Goal: Information Seeking & Learning: Learn about a topic

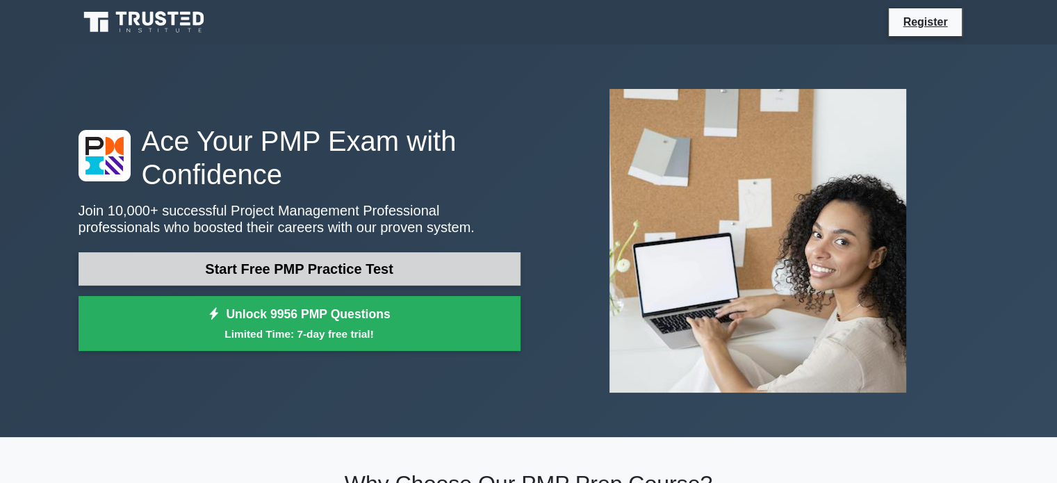
click at [417, 274] on link "Start Free PMP Practice Test" at bounding box center [299, 268] width 442 height 33
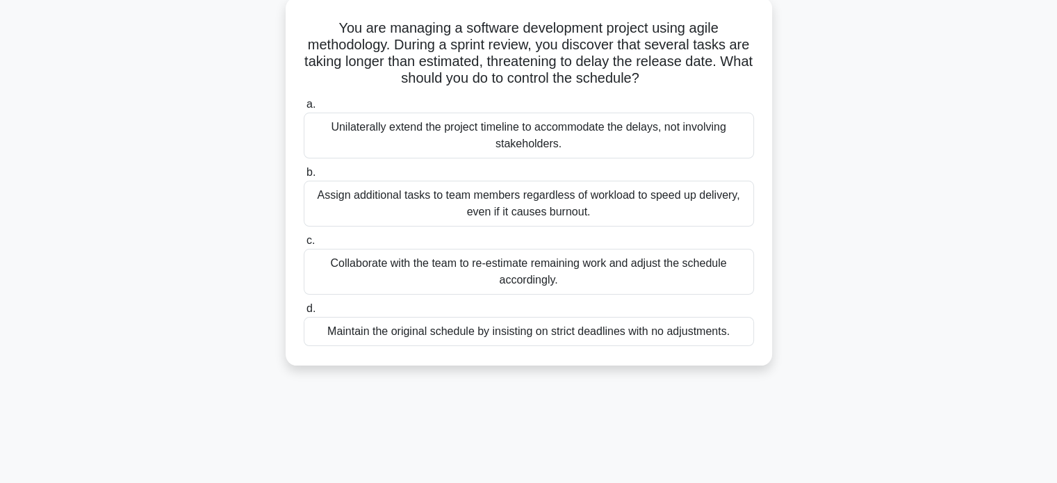
scroll to position [83, 0]
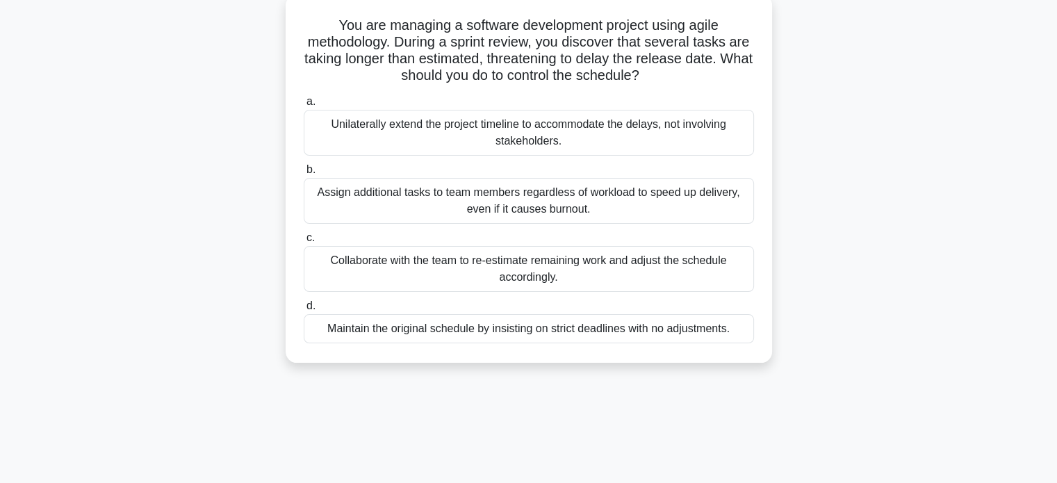
click at [586, 269] on div "Collaborate with the team to re-estimate remaining work and adjust the schedule…" at bounding box center [529, 269] width 450 height 46
click at [304, 242] on input "c. Collaborate with the team to re-estimate remaining work and adjust the sched…" at bounding box center [304, 237] width 0 height 9
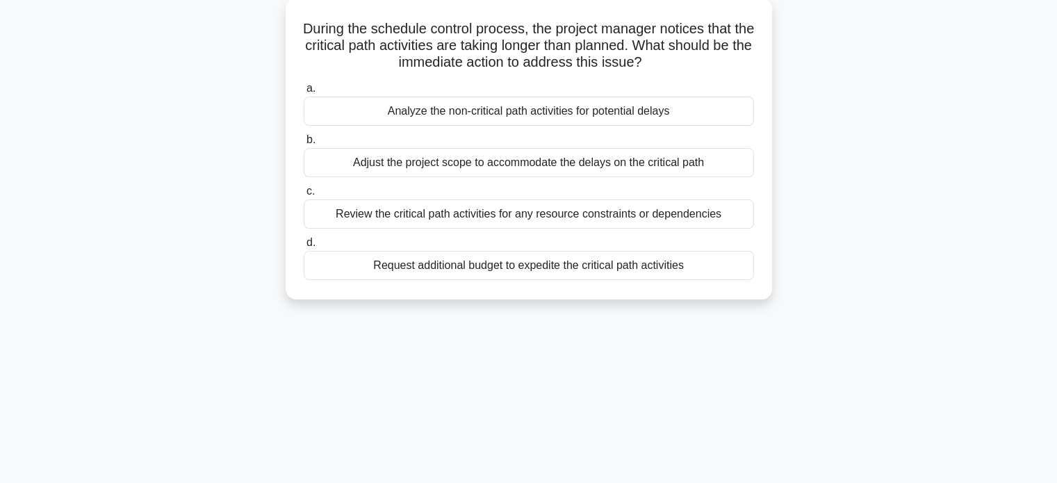
scroll to position [81, 0]
click at [447, 224] on div "Review the critical path activities for any resource constraints or dependencies" at bounding box center [529, 213] width 450 height 29
click at [304, 195] on input "c. Review the critical path activities for any resource constraints or dependen…" at bounding box center [304, 190] width 0 height 9
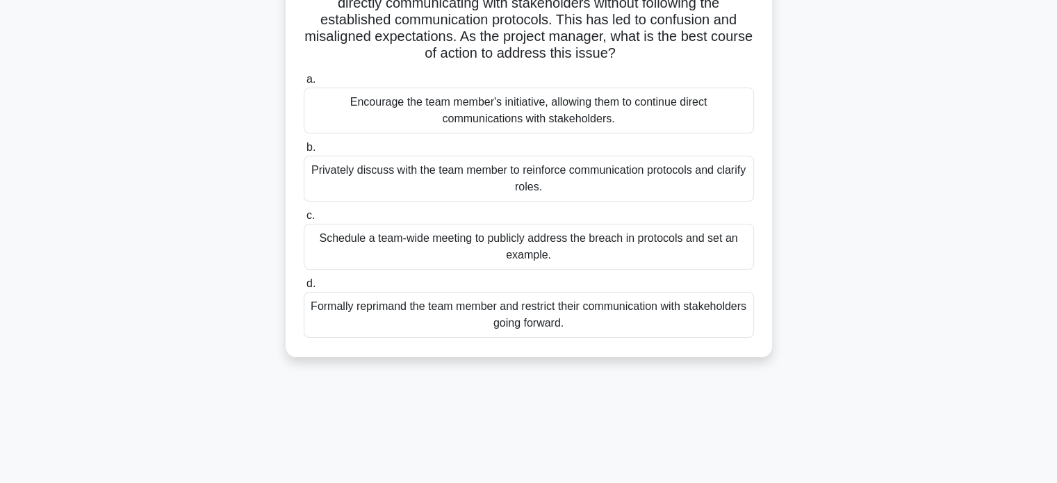
scroll to position [124, 0]
click at [481, 182] on div "Privately discuss with the team member to reinforce communication protocols and…" at bounding box center [529, 177] width 450 height 46
click at [304, 151] on input "b. Privately discuss with the team member to reinforce communication protocols …" at bounding box center [304, 146] width 0 height 9
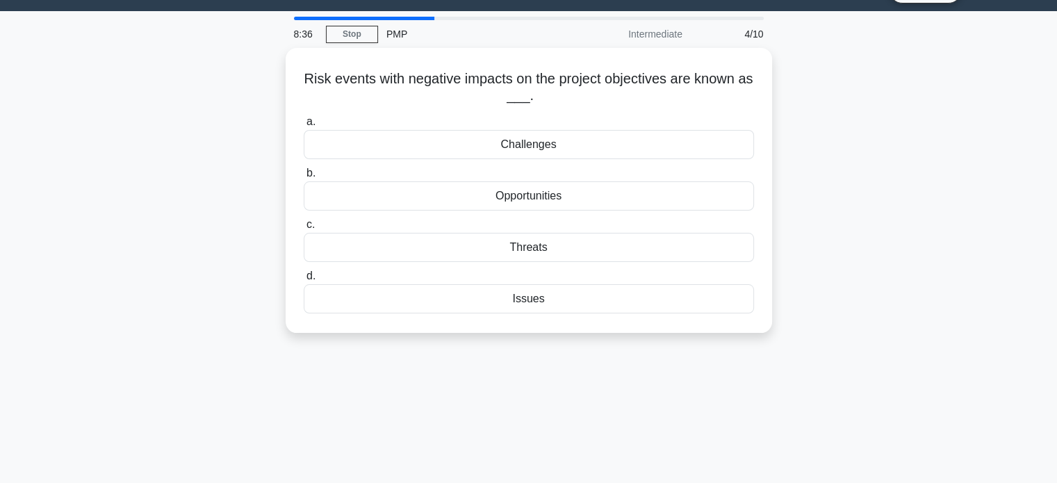
scroll to position [0, 0]
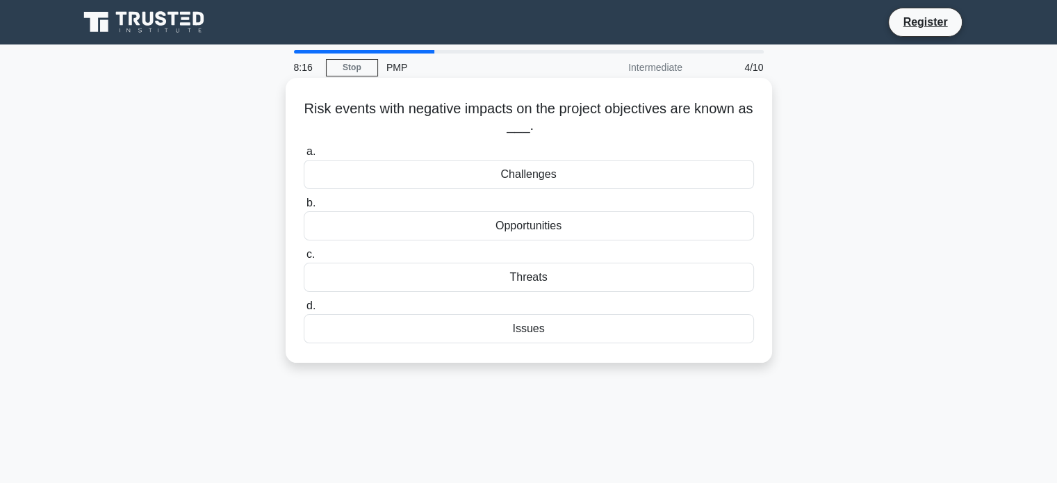
click at [522, 271] on div "Threats" at bounding box center [529, 277] width 450 height 29
click at [304, 259] on input "c. Threats" at bounding box center [304, 254] width 0 height 9
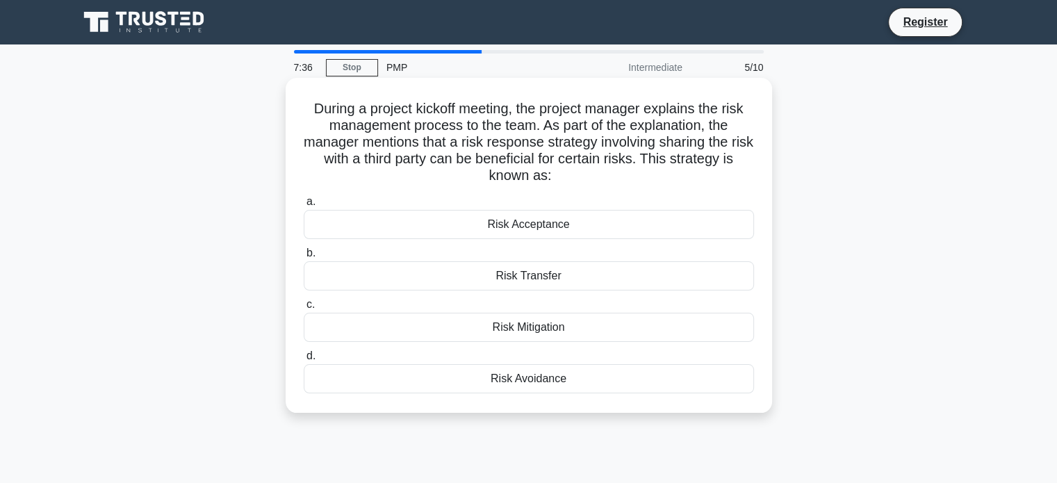
click at [522, 282] on div "Risk Transfer" at bounding box center [529, 275] width 450 height 29
click at [304, 258] on input "b. Risk Transfer" at bounding box center [304, 253] width 0 height 9
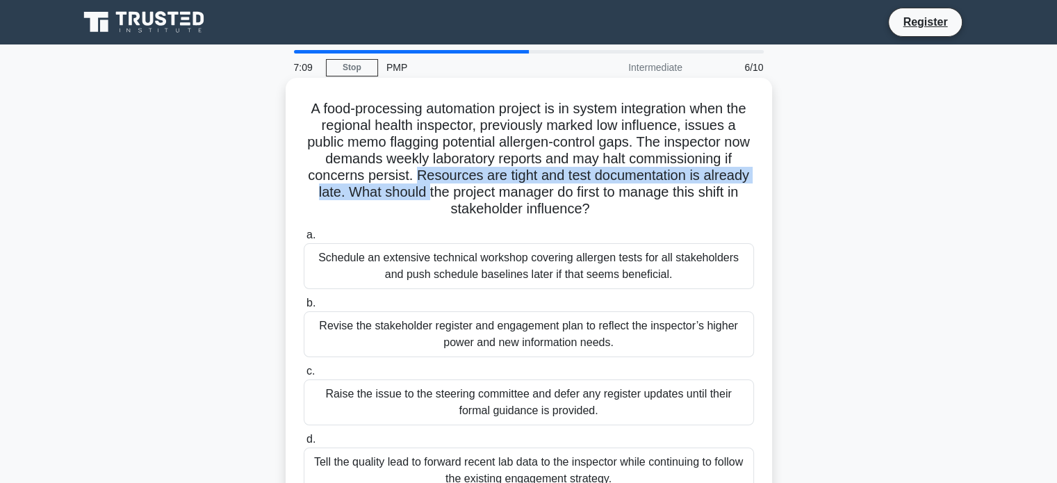
drag, startPoint x: 417, startPoint y: 173, endPoint x: 425, endPoint y: 190, distance: 18.6
click at [425, 190] on h5 "A food-processing automation project is in system integration when the regional…" at bounding box center [528, 159] width 453 height 118
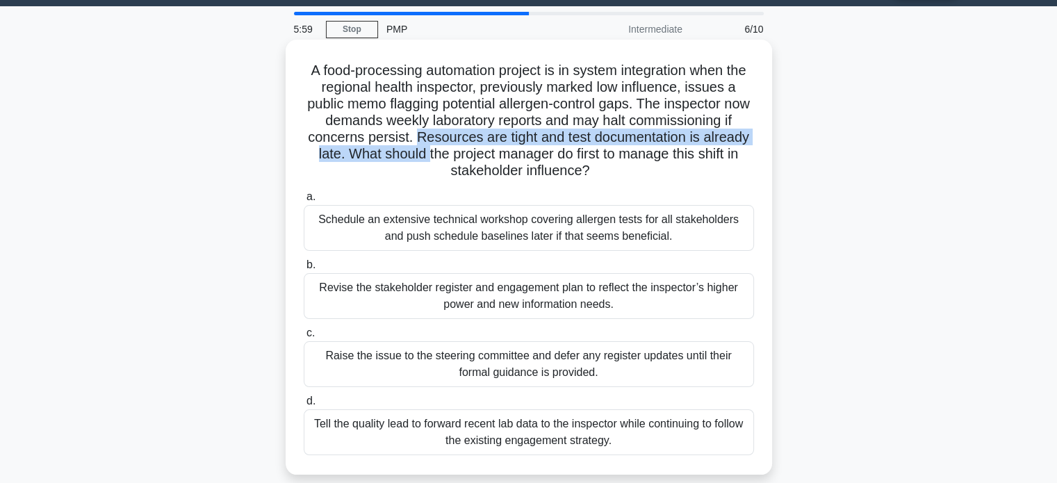
scroll to position [39, 0]
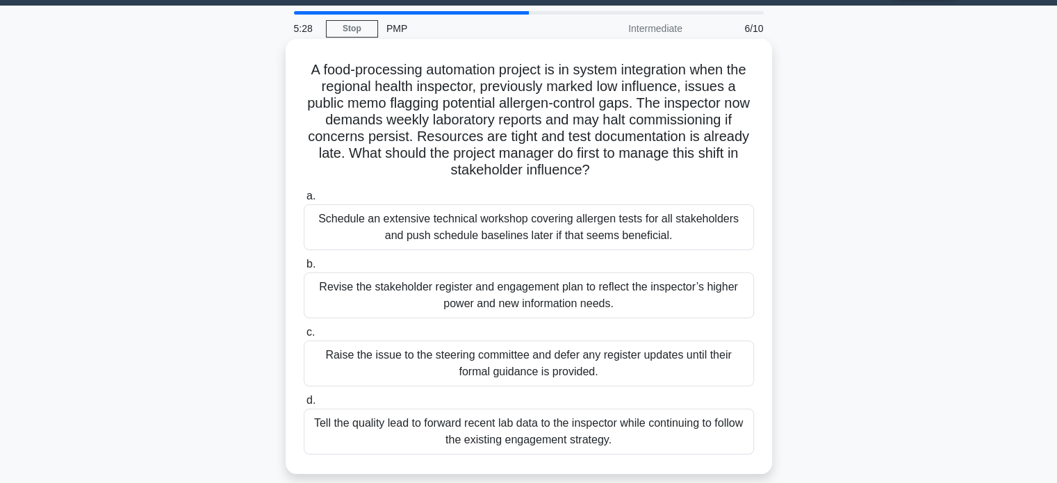
click at [575, 296] on div "Revise the stakeholder register and engagement plan to reflect the inspector’s …" at bounding box center [529, 295] width 450 height 46
click at [304, 269] on input "b. Revise the stakeholder register and engagement plan to reflect the inspector…" at bounding box center [304, 264] width 0 height 9
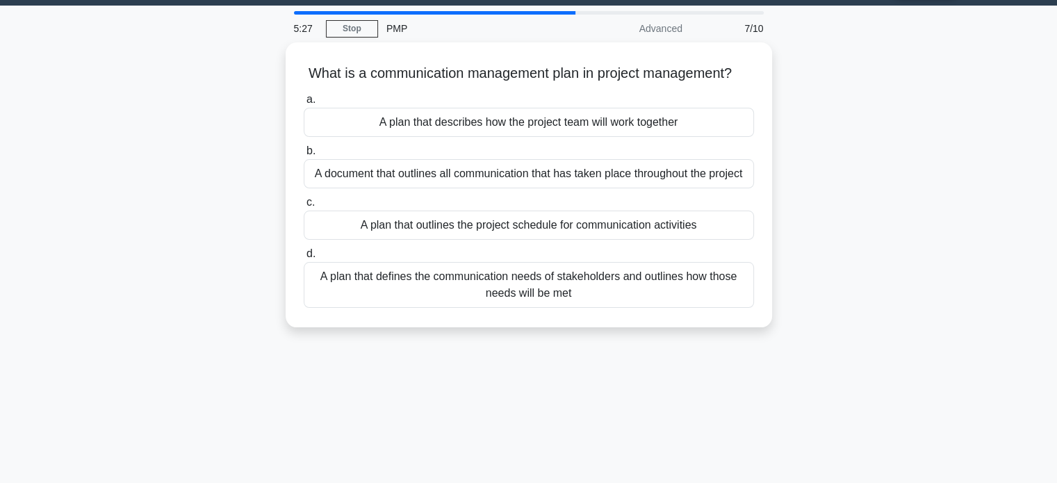
scroll to position [0, 0]
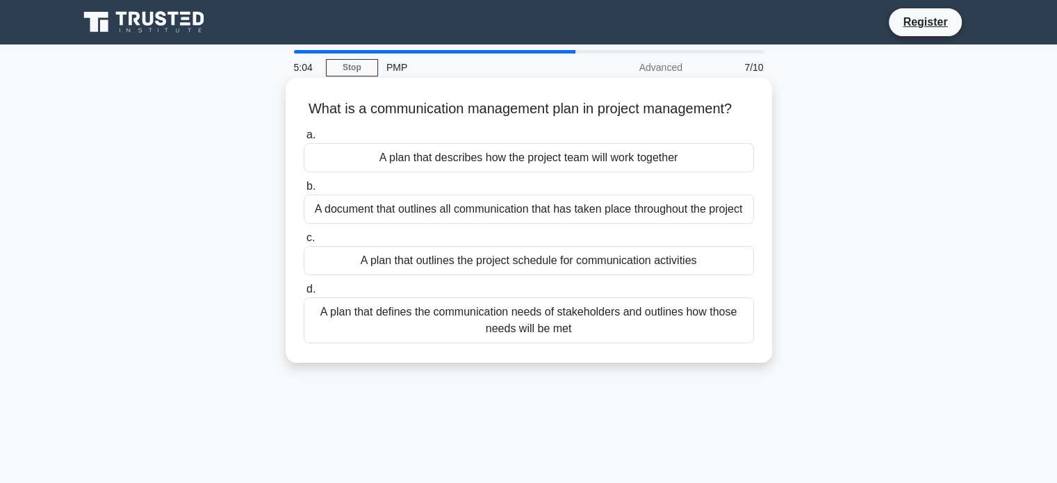
click at [507, 336] on div "A plan that defines the communication needs of stakeholders and outlines how th…" at bounding box center [529, 320] width 450 height 46
click at [304, 294] on input "d. A plan that defines the communication needs of stakeholders and outlines how…" at bounding box center [304, 289] width 0 height 9
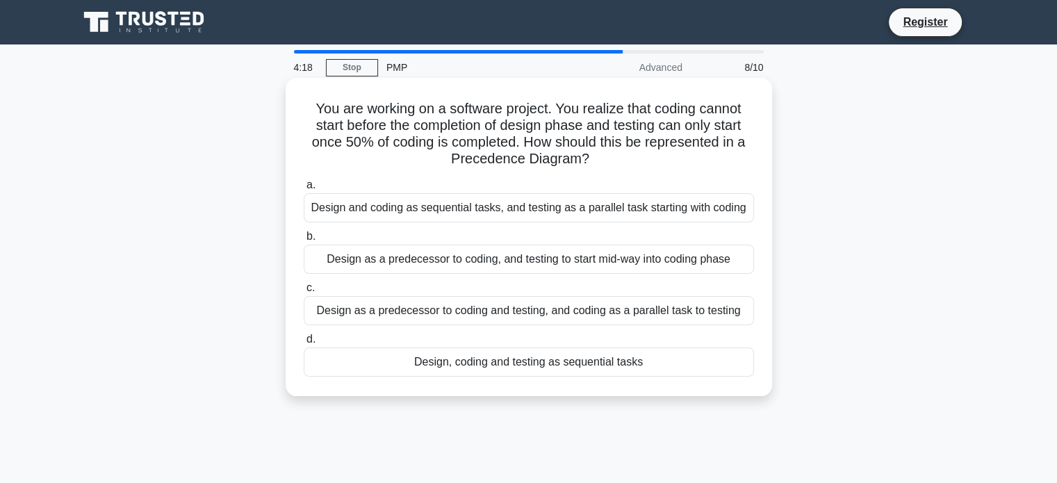
click at [480, 269] on div "Design as a predecessor to coding, and testing to start mid-way into coding pha…" at bounding box center [529, 259] width 450 height 29
click at [304, 241] on input "b. Design as a predecessor to coding, and testing to start mid-way into coding …" at bounding box center [304, 236] width 0 height 9
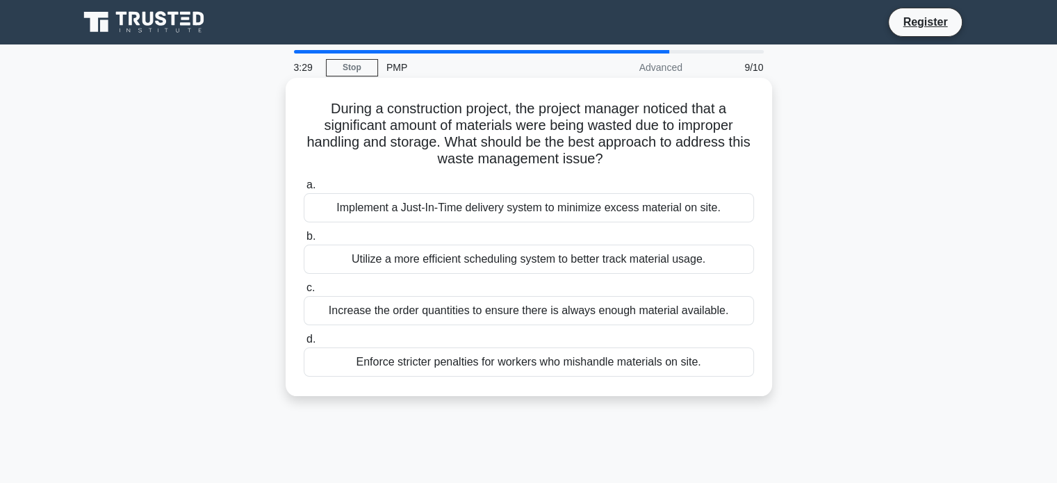
click at [381, 262] on div "Utilize a more efficient scheduling system to better track material usage." at bounding box center [529, 259] width 450 height 29
click at [304, 241] on input "b. Utilize a more efficient scheduling system to better track material usage." at bounding box center [304, 236] width 0 height 9
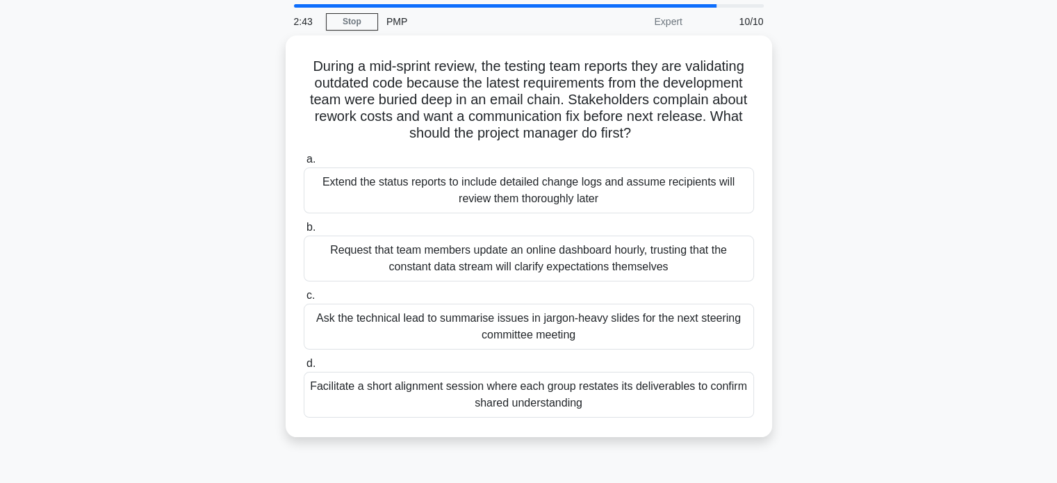
scroll to position [44, 0]
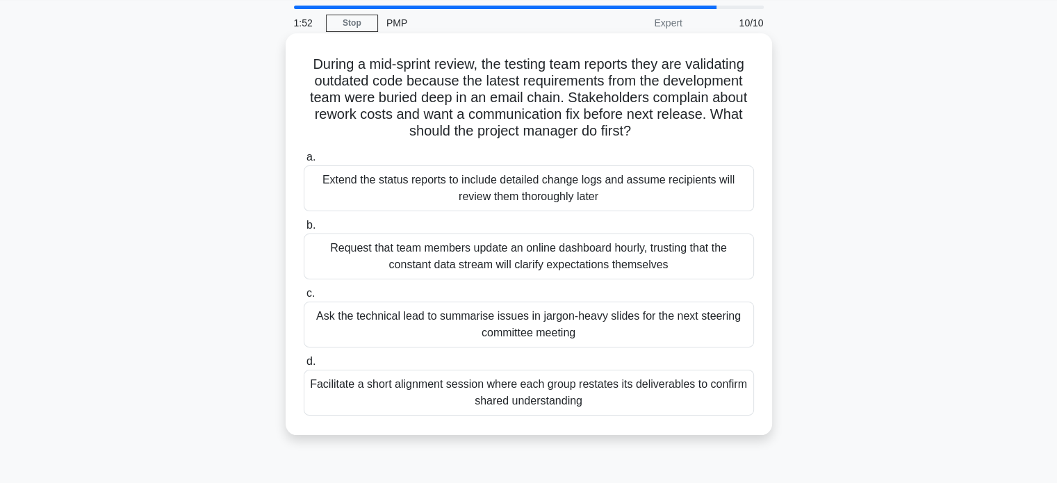
click at [620, 197] on div "Extend the status reports to include detailed change logs and assume recipients…" at bounding box center [529, 188] width 450 height 46
click at [304, 162] on input "a. Extend the status reports to include detailed change logs and assume recipie…" at bounding box center [304, 157] width 0 height 9
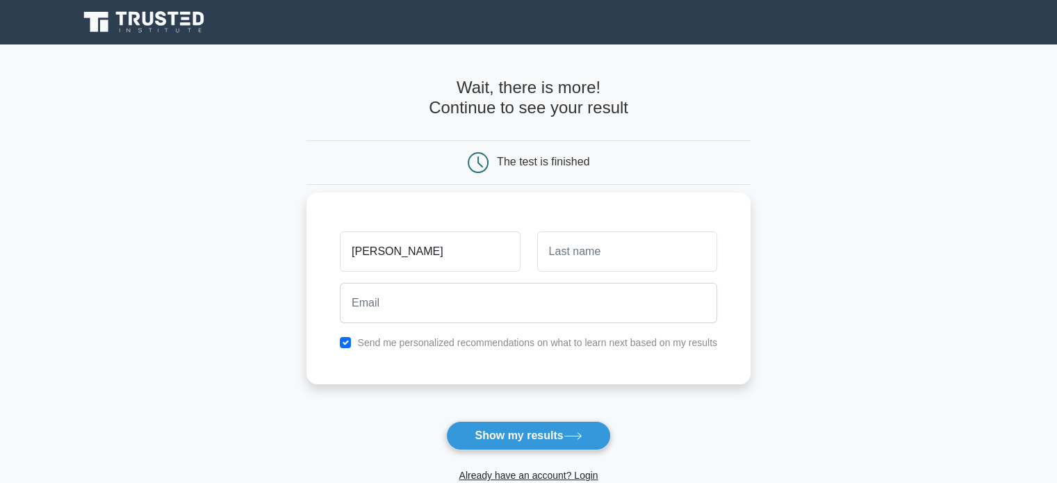
type input "sam"
click at [609, 249] on input "text" at bounding box center [627, 251] width 180 height 40
type input "yam"
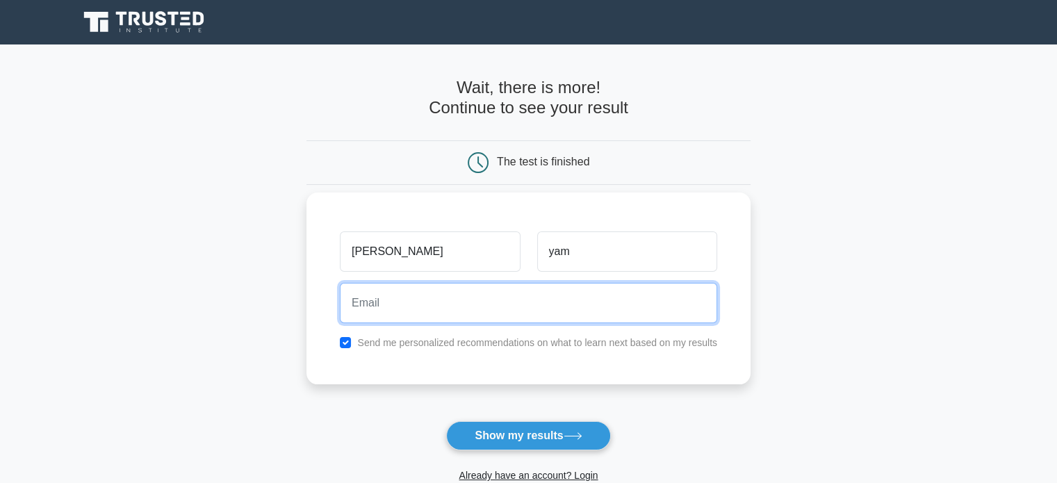
click at [509, 313] on input "email" at bounding box center [528, 303] width 377 height 40
type input "samanthaye3@gmail.com"
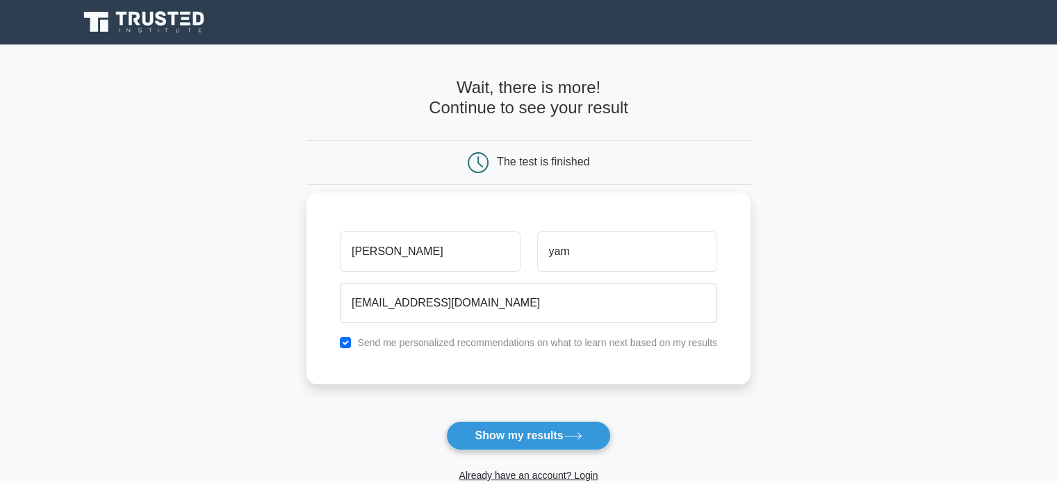
click at [436, 349] on div "Send me personalized recommendations on what to learn next based on my results" at bounding box center [528, 342] width 394 height 17
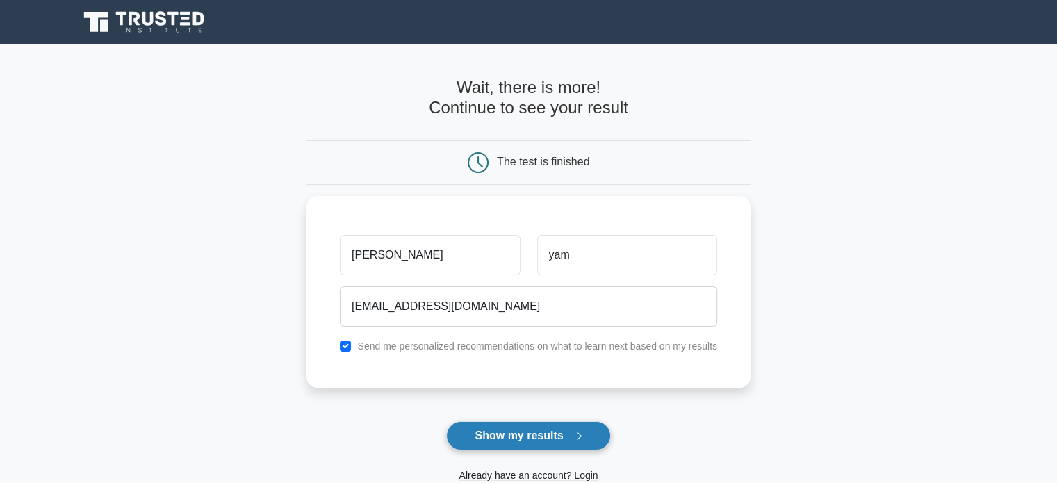
click at [517, 438] on button "Show my results" at bounding box center [528, 435] width 164 height 29
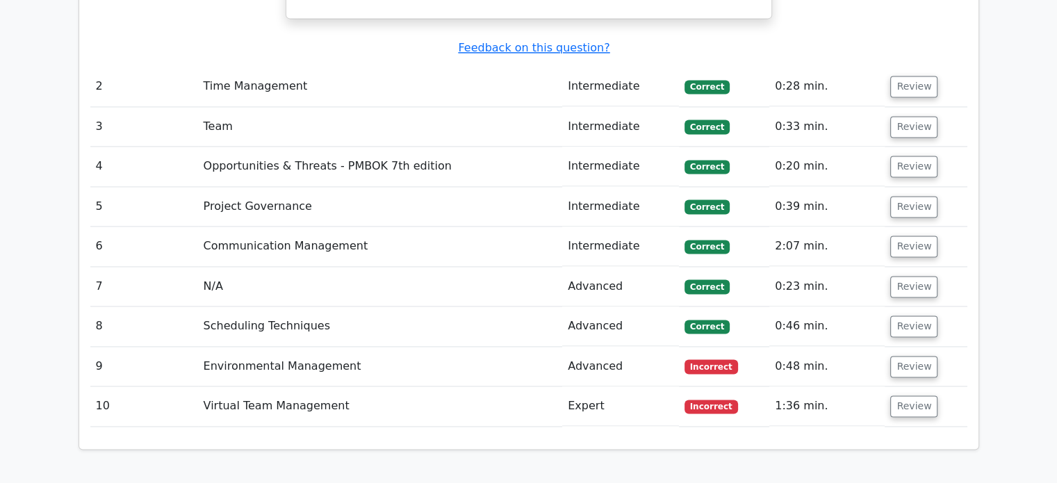
scroll to position [1966, 0]
click at [900, 356] on button "Review" at bounding box center [913, 367] width 47 height 22
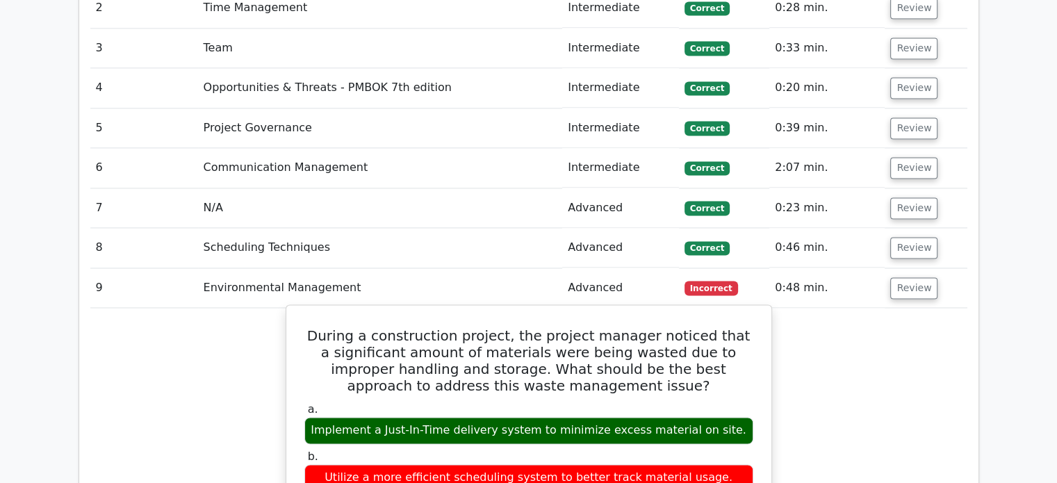
scroll to position [2040, 0]
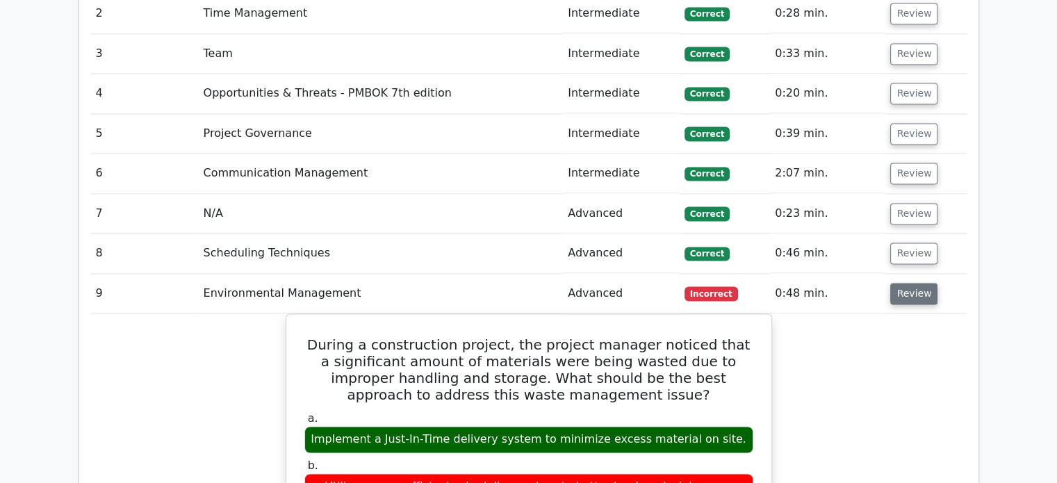
click at [904, 283] on button "Review" at bounding box center [913, 294] width 47 height 22
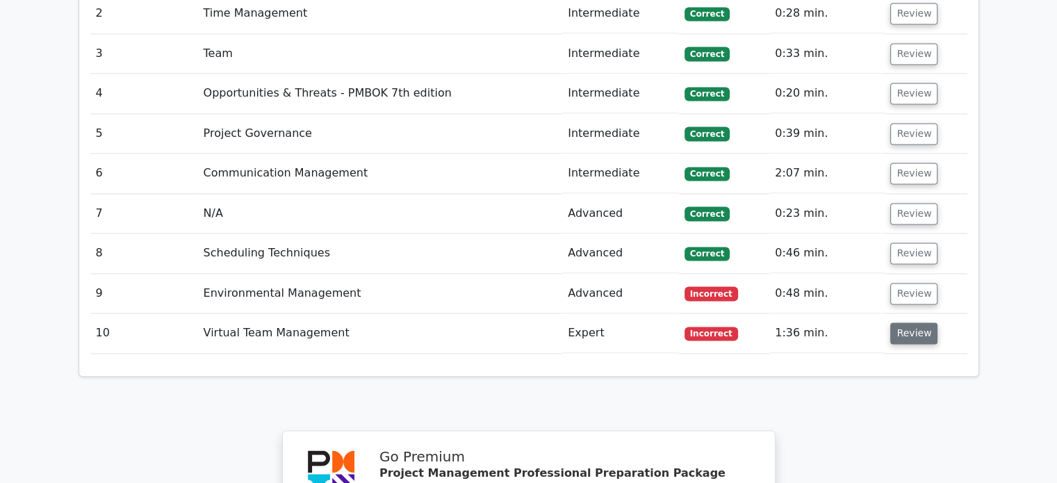
click at [906, 322] on button "Review" at bounding box center [913, 333] width 47 height 22
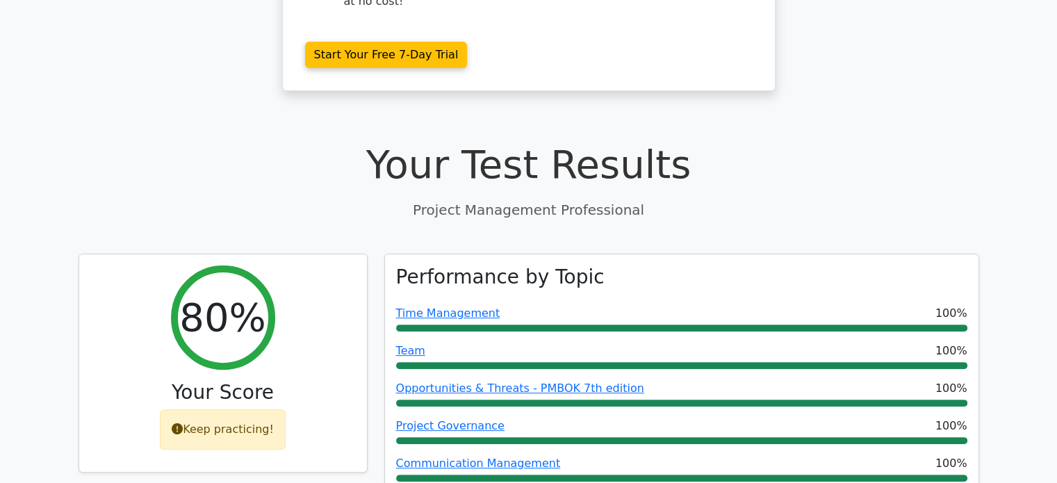
scroll to position [366, 0]
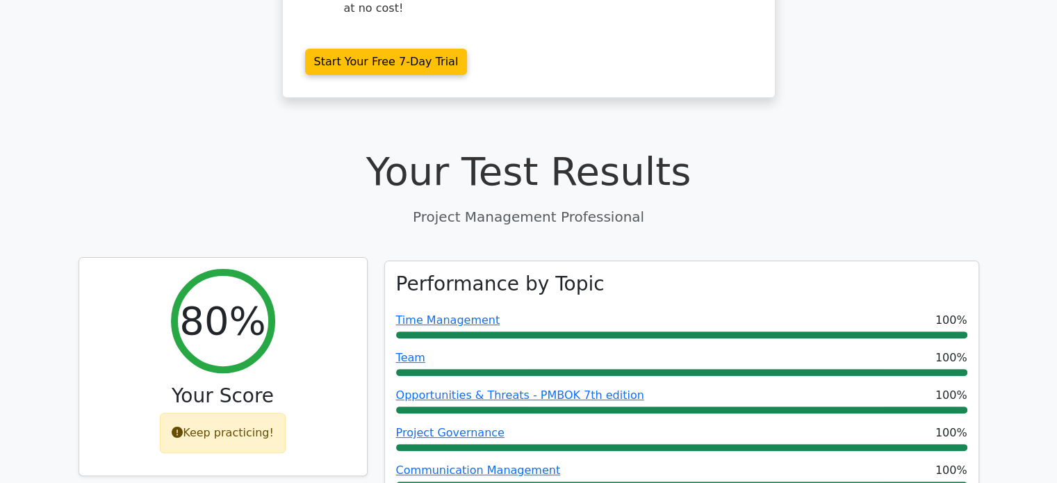
click at [206, 413] on div "Keep practicing!" at bounding box center [223, 433] width 126 height 40
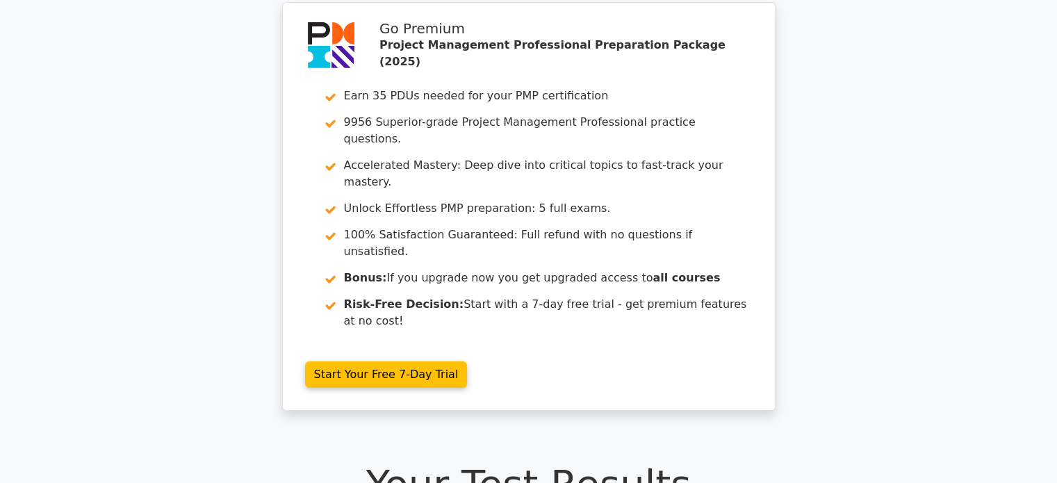
scroll to position [0, 0]
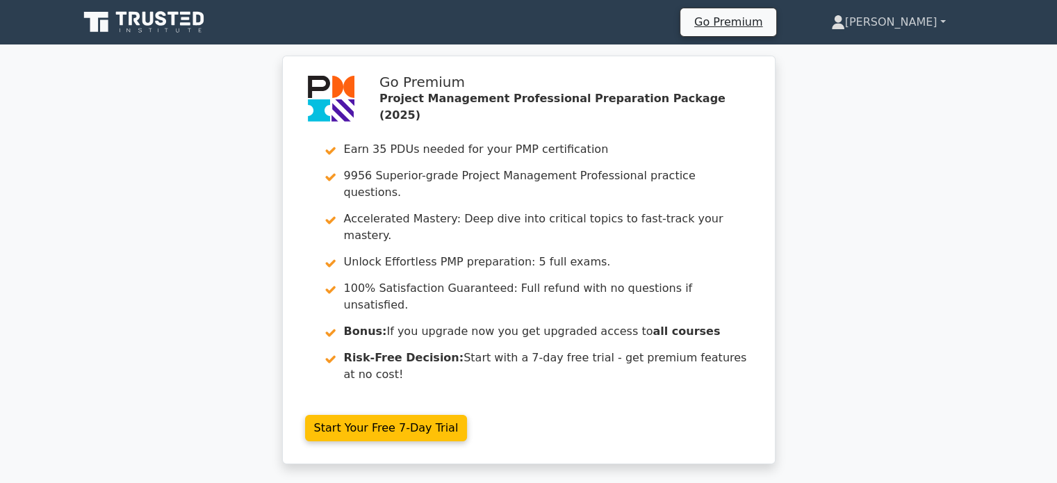
click at [915, 27] on link "Sam" at bounding box center [887, 22] width 181 height 28
